Goal: Book appointment/travel/reservation

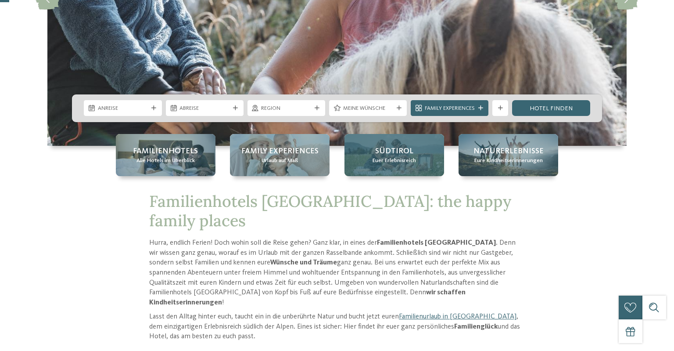
scroll to position [185, 0]
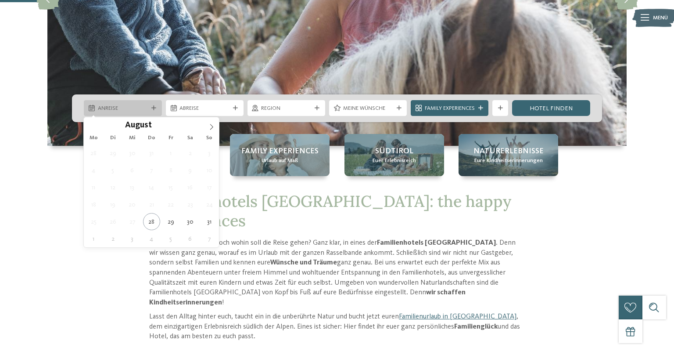
click at [123, 110] on span "Anreise" at bounding box center [123, 109] width 50 height 8
click at [210, 129] on icon at bounding box center [211, 127] width 3 height 6
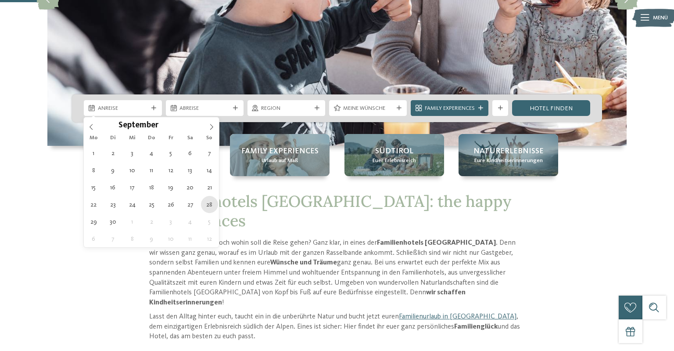
type div "[DATE]"
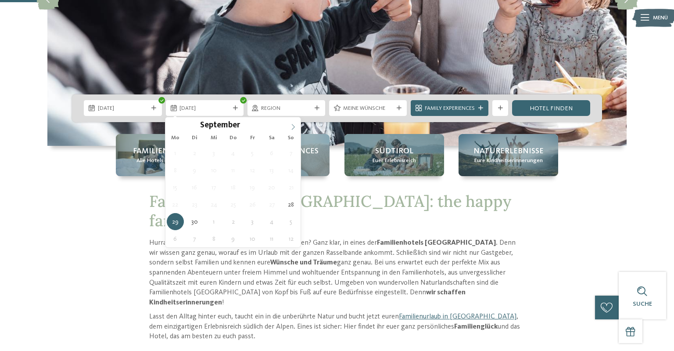
click at [291, 126] on icon at bounding box center [293, 127] width 6 height 6
type div "[DATE]"
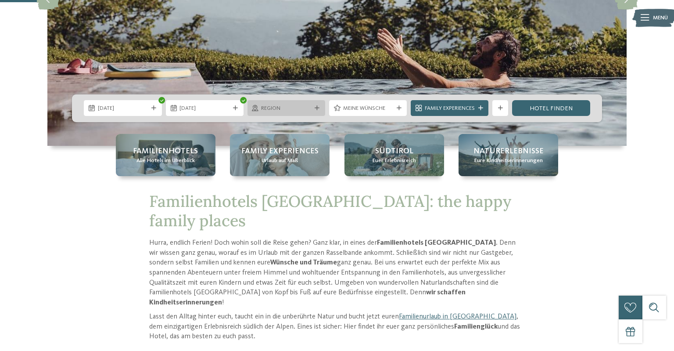
click at [274, 109] on span "Region" at bounding box center [286, 109] width 50 height 8
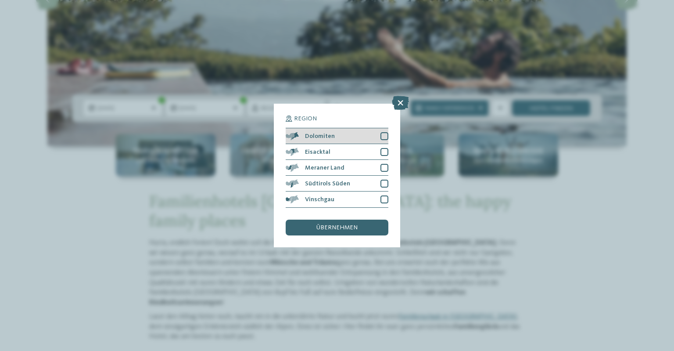
click at [385, 135] on div at bounding box center [385, 136] width 8 height 8
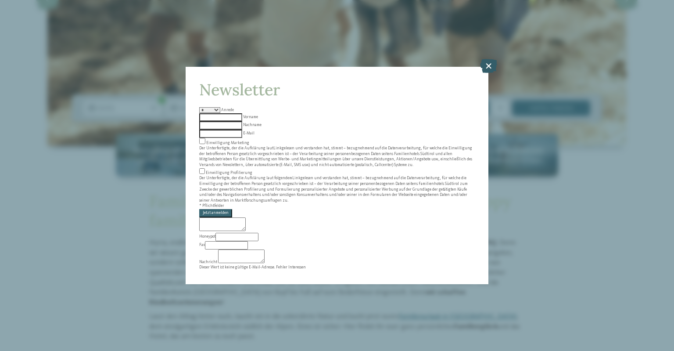
click at [489, 73] on icon at bounding box center [488, 66] width 17 height 14
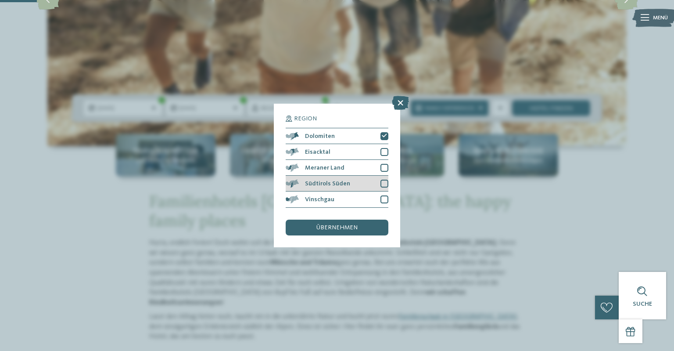
click at [384, 184] on div at bounding box center [385, 184] width 8 height 8
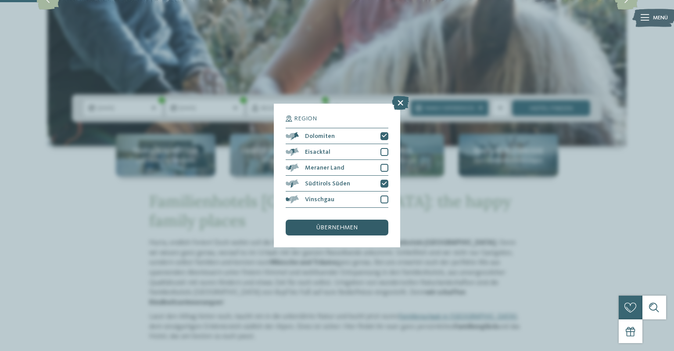
click at [357, 228] on span "übernehmen" at bounding box center [337, 227] width 41 height 6
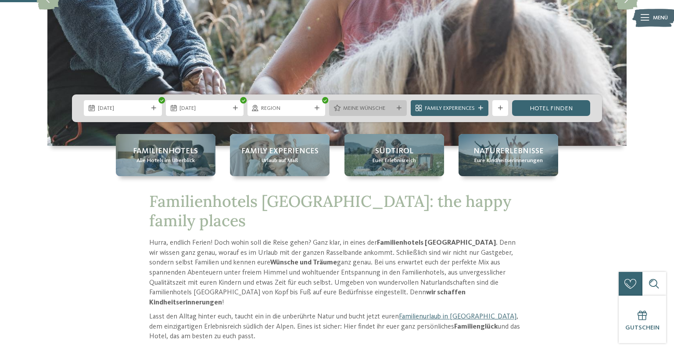
click at [376, 113] on div "Meine Wünsche" at bounding box center [368, 108] width 78 height 16
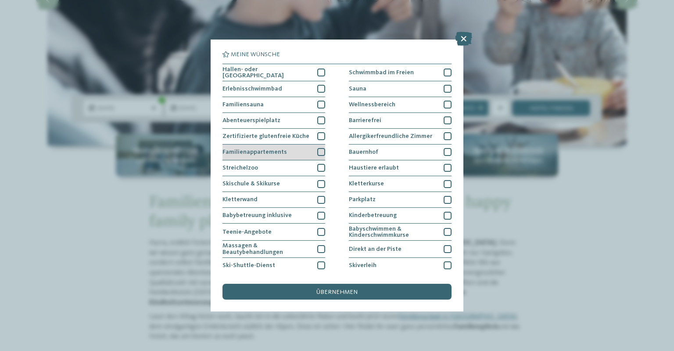
click at [319, 151] on div at bounding box center [321, 152] width 8 height 8
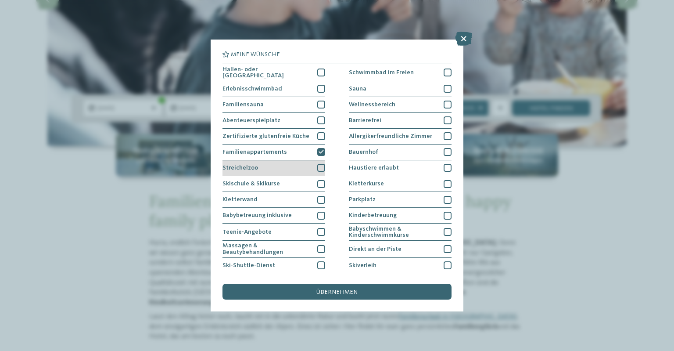
click at [324, 164] on div at bounding box center [321, 168] width 8 height 8
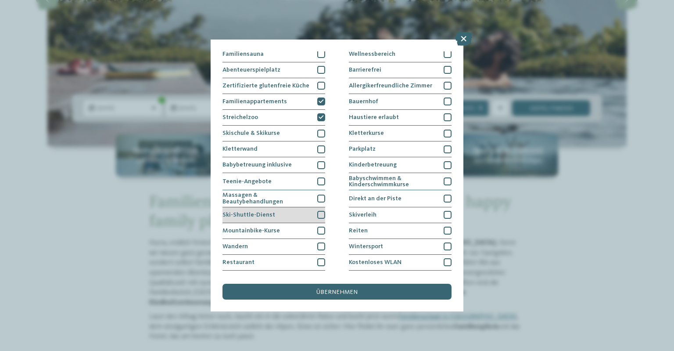
scroll to position [63, 0]
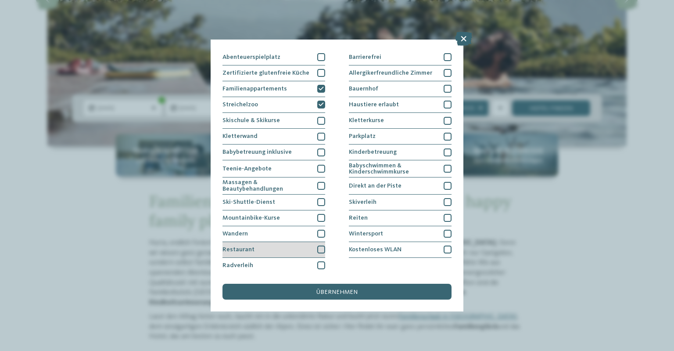
click at [323, 251] on div at bounding box center [321, 249] width 8 height 8
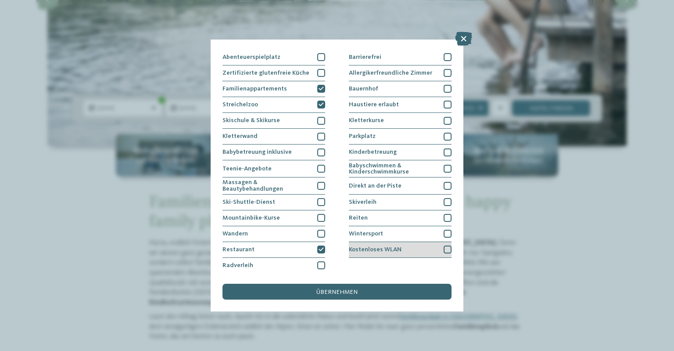
click at [397, 247] on span "Kostenloses WLAN" at bounding box center [375, 249] width 53 height 6
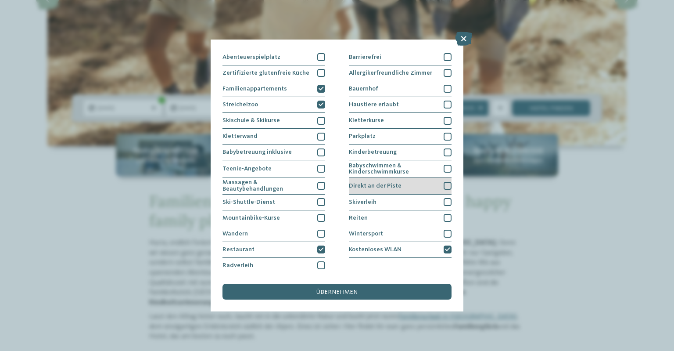
scroll to position [38, 0]
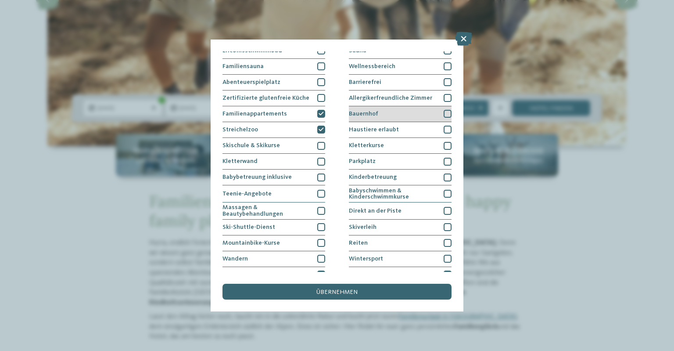
click at [379, 110] on div "Bauernhof" at bounding box center [400, 114] width 103 height 16
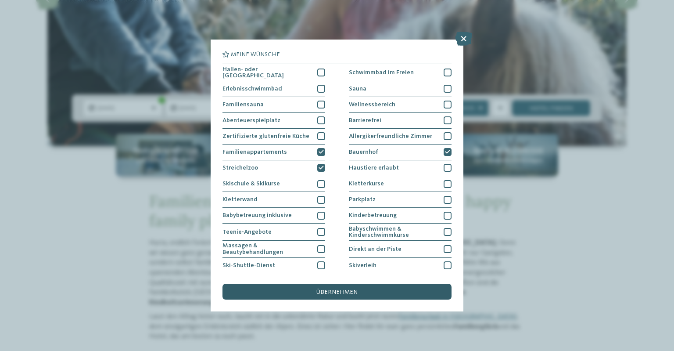
click at [361, 292] on div "übernehmen" at bounding box center [337, 292] width 229 height 16
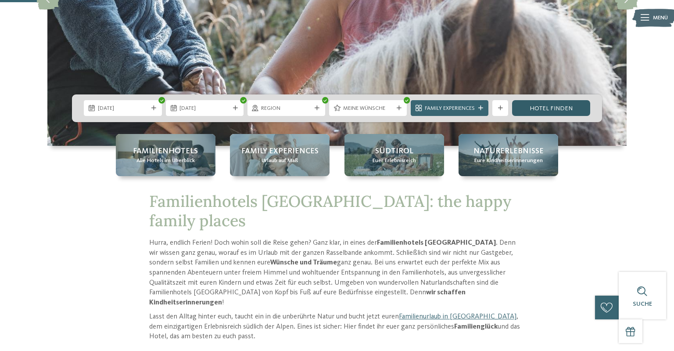
click at [548, 110] on link "Hotel finden" at bounding box center [551, 108] width 78 height 16
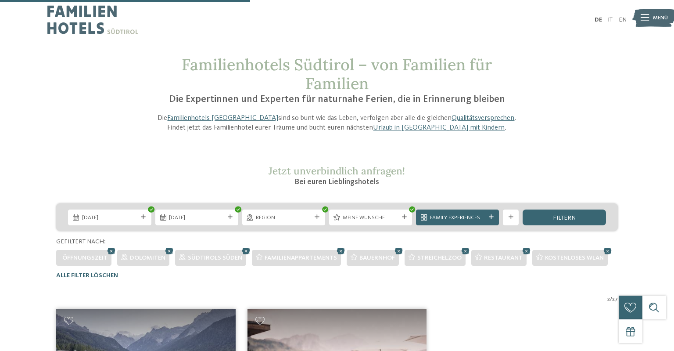
scroll to position [255, 0]
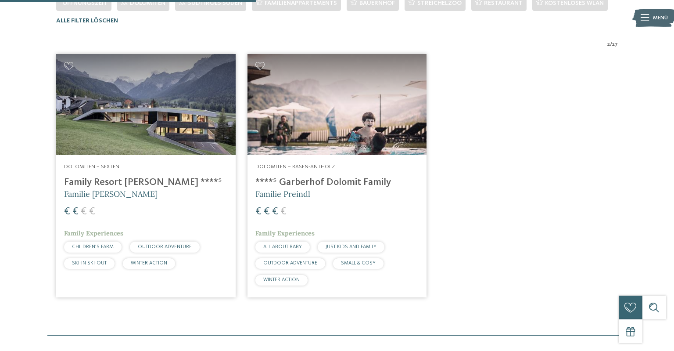
click at [145, 122] on img at bounding box center [145, 104] width 179 height 101
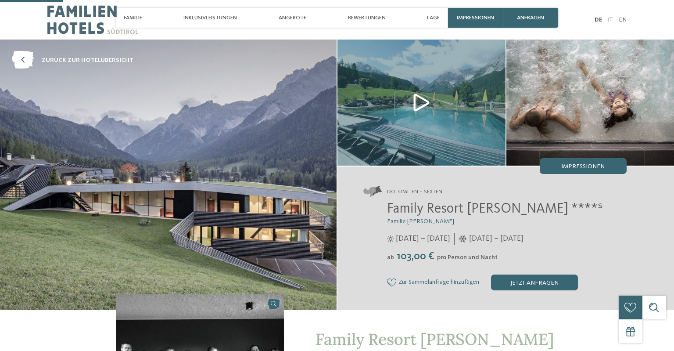
scroll to position [278, 0]
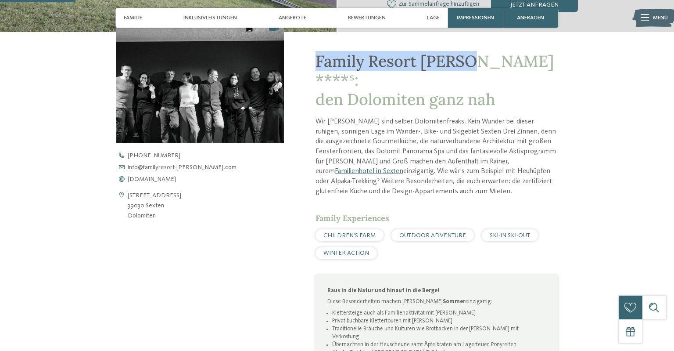
drag, startPoint x: 319, startPoint y: 59, endPoint x: 471, endPoint y: 60, distance: 152.4
click at [471, 60] on span "Family Resort Rainer ****ˢ: den Dolomiten ganz nah" at bounding box center [435, 80] width 238 height 58
copy span "Family Resort Rainer"
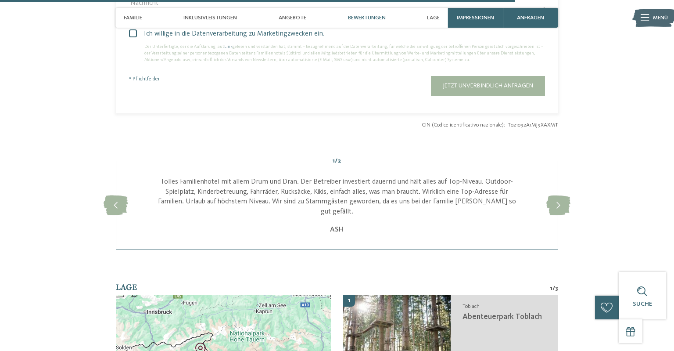
scroll to position [2087, 0]
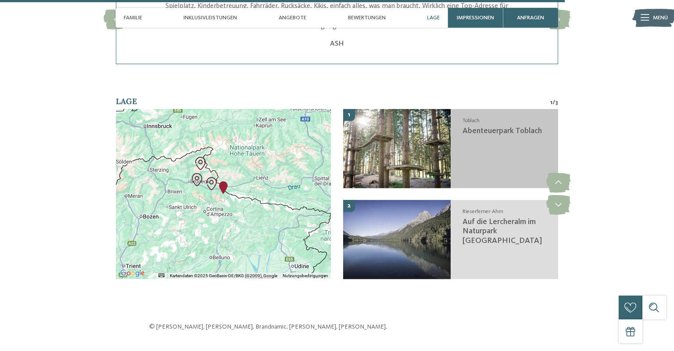
click at [529, 127] on span "Abenteuerpark Toblach" at bounding box center [502, 131] width 79 height 8
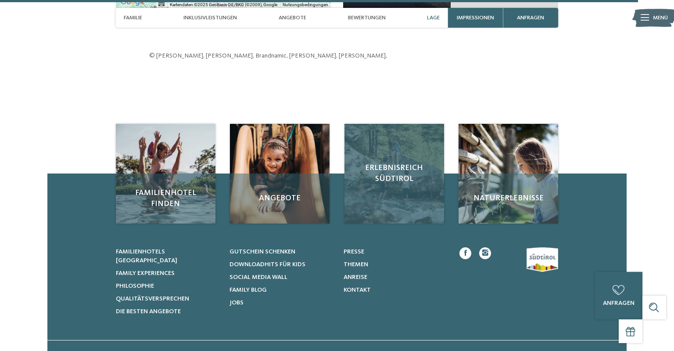
scroll to position [2126, 0]
